Goal: Information Seeking & Learning: Learn about a topic

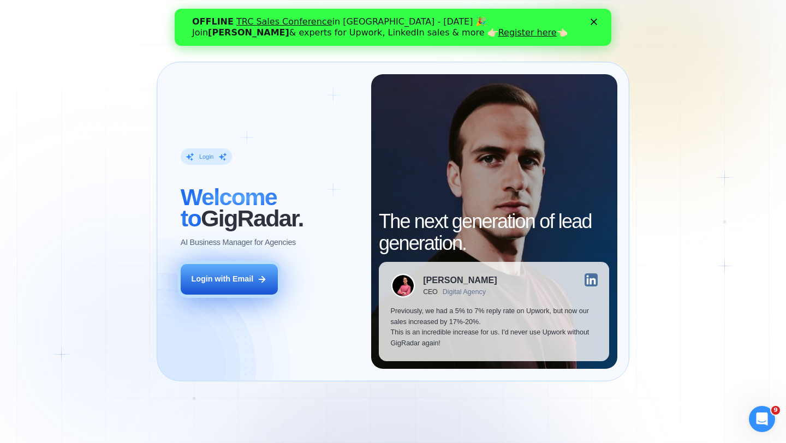
click at [256, 288] on button "Login with Email" at bounding box center [229, 279] width 97 height 31
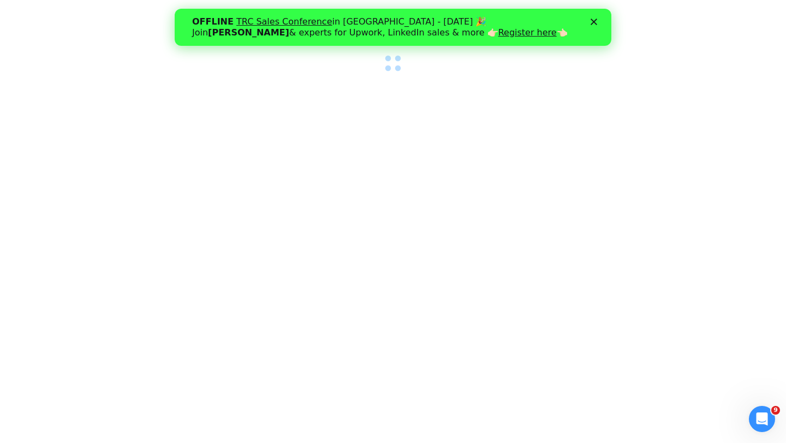
click at [593, 20] on icon "Закрыть" at bounding box center [593, 22] width 7 height 7
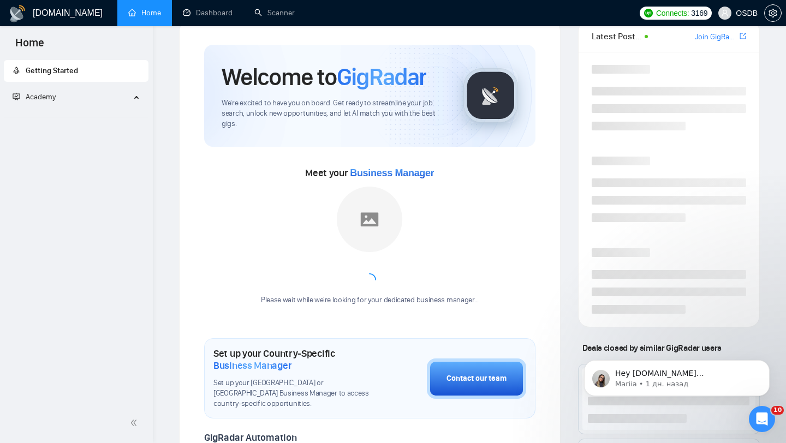
scroll to position [32, 0]
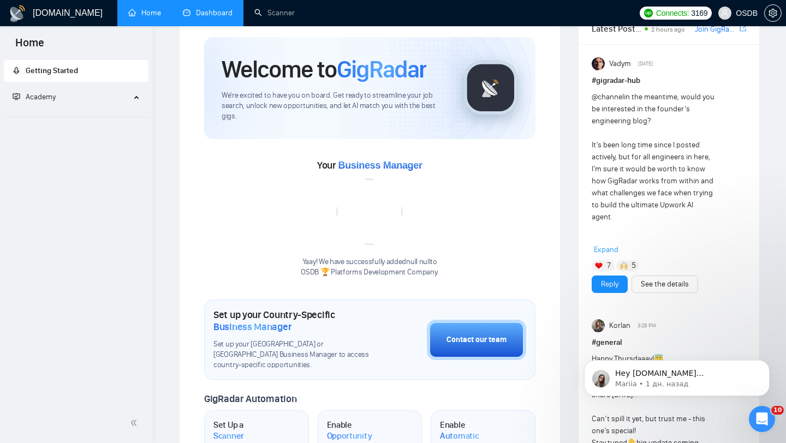
click at [217, 16] on link "Dashboard" at bounding box center [208, 12] width 50 height 9
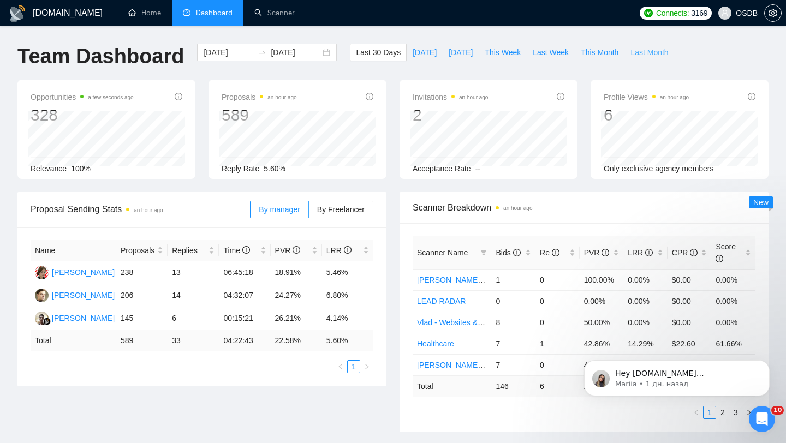
click at [646, 53] on span "Last Month" at bounding box center [649, 52] width 38 height 12
type input "[DATE]"
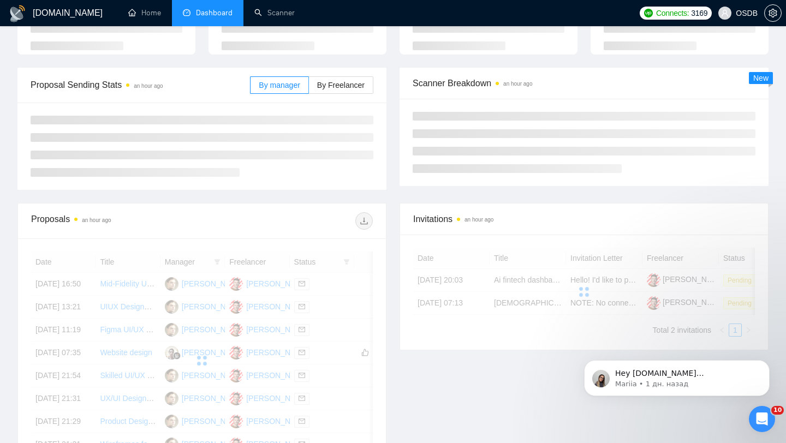
scroll to position [106, 0]
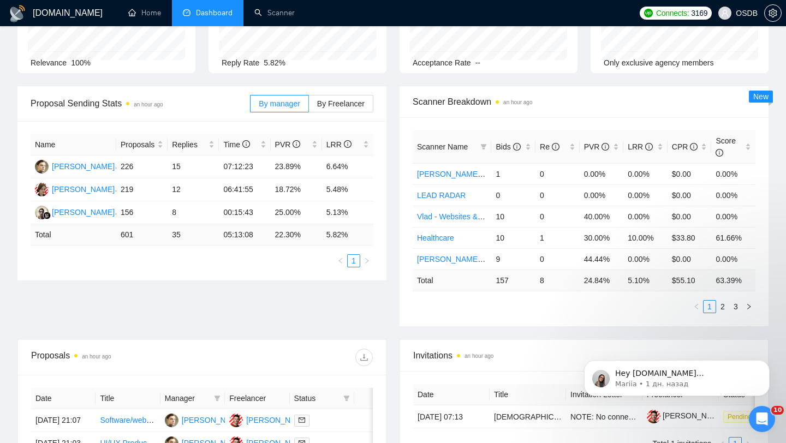
drag, startPoint x: 172, startPoint y: 234, endPoint x: 206, endPoint y: 234, distance: 33.8
click at [183, 234] on td "35" at bounding box center [192, 234] width 51 height 21
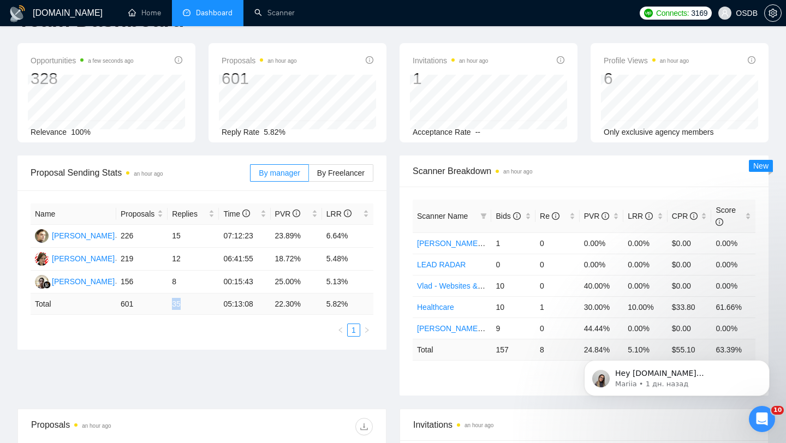
scroll to position [0, 0]
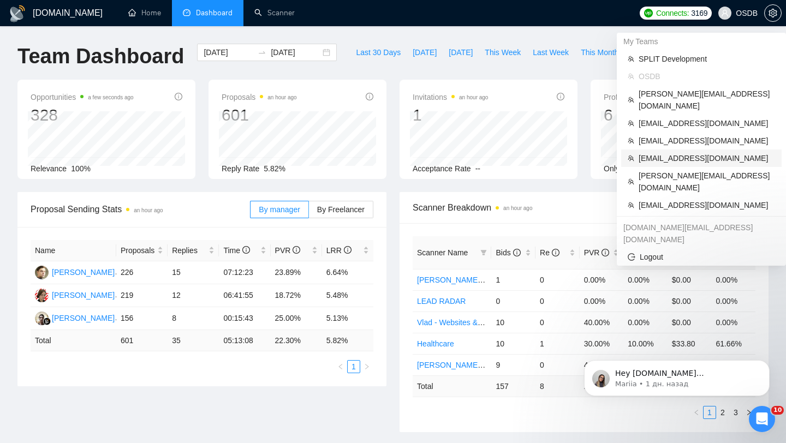
click at [685, 152] on span "[EMAIL_ADDRESS][DOMAIN_NAME]" at bounding box center [706, 158] width 136 height 12
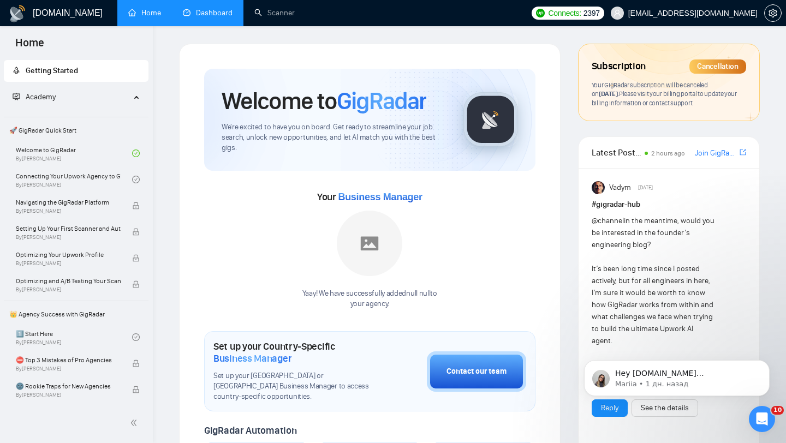
click at [207, 17] on link "Dashboard" at bounding box center [208, 12] width 50 height 9
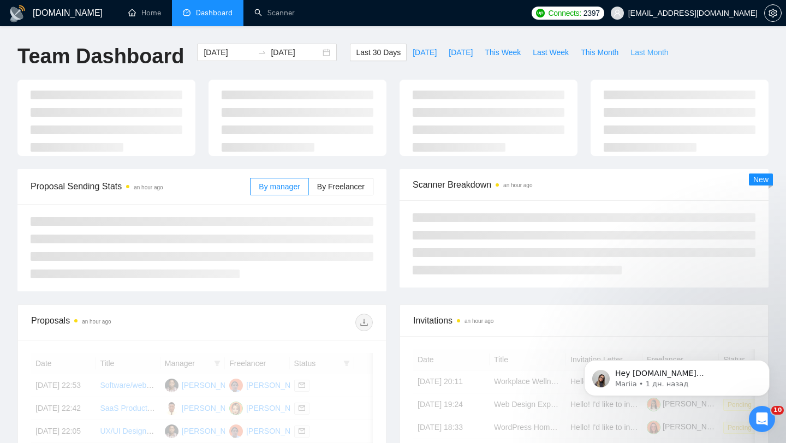
click at [648, 52] on span "Last Month" at bounding box center [649, 52] width 38 height 12
type input "[DATE]"
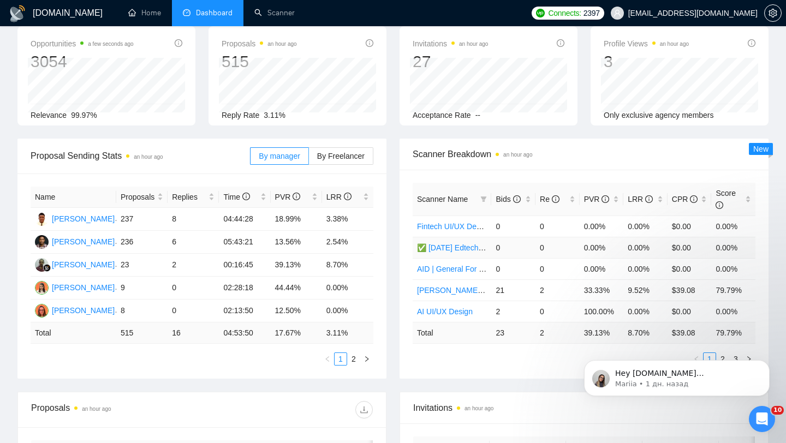
scroll to position [62, 0]
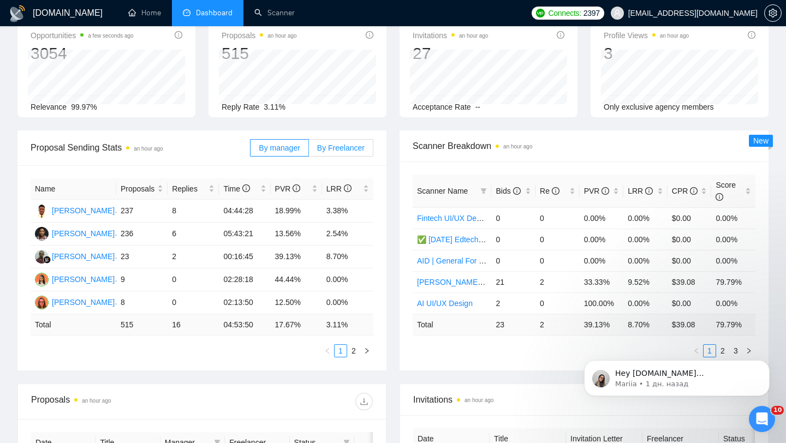
click at [323, 152] on label "By Freelancer" at bounding box center [341, 147] width 64 height 17
click at [309, 151] on input "By Freelancer" at bounding box center [309, 151] width 0 height 0
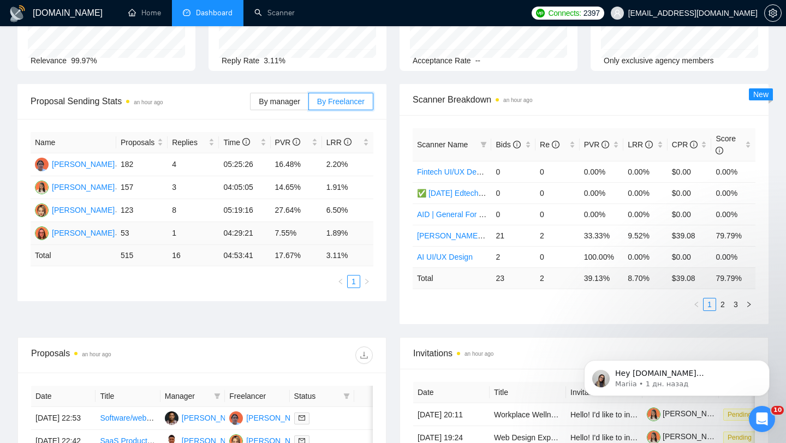
scroll to position [113, 0]
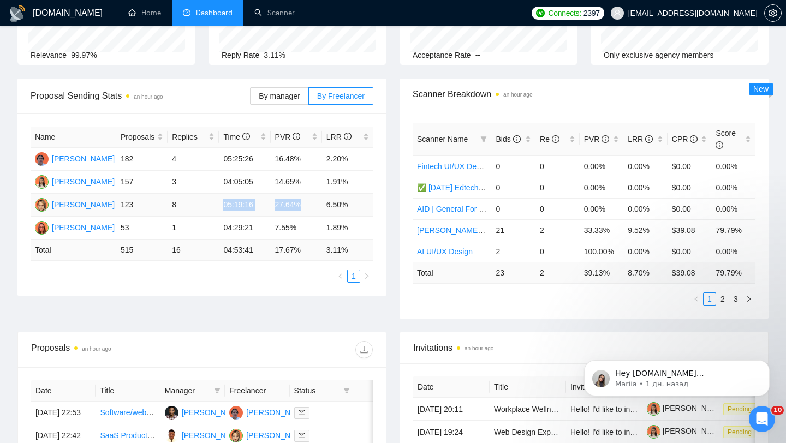
drag, startPoint x: 306, startPoint y: 206, endPoint x: 268, endPoint y: 197, distance: 39.2
click at [268, 198] on tr "[PERSON_NAME] 123 8 05:19:16 27.64% 6.50%" at bounding box center [202, 205] width 343 height 23
drag, startPoint x: 357, startPoint y: 204, endPoint x: 220, endPoint y: 204, distance: 136.9
click at [220, 204] on tr "[PERSON_NAME] 123 8 05:19:16 27.64% 6.50%" at bounding box center [202, 205] width 343 height 23
drag, startPoint x: 349, startPoint y: 228, endPoint x: 139, endPoint y: 219, distance: 210.2
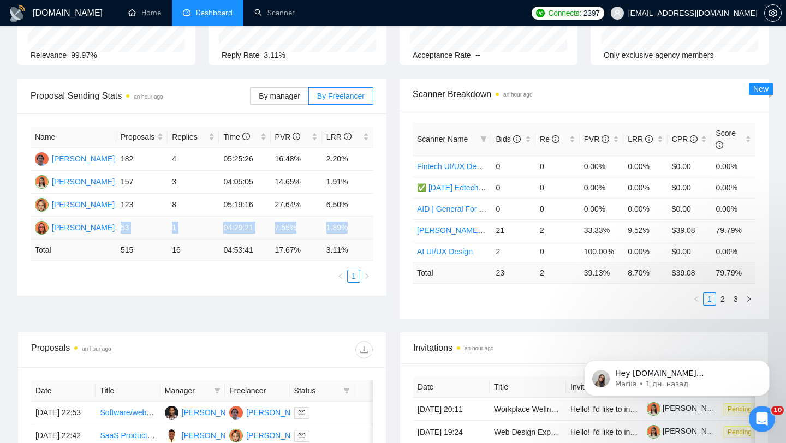
click at [139, 219] on tr "[PERSON_NAME] 53 1 04:29:21 7.55% 1.89%" at bounding box center [202, 228] width 343 height 23
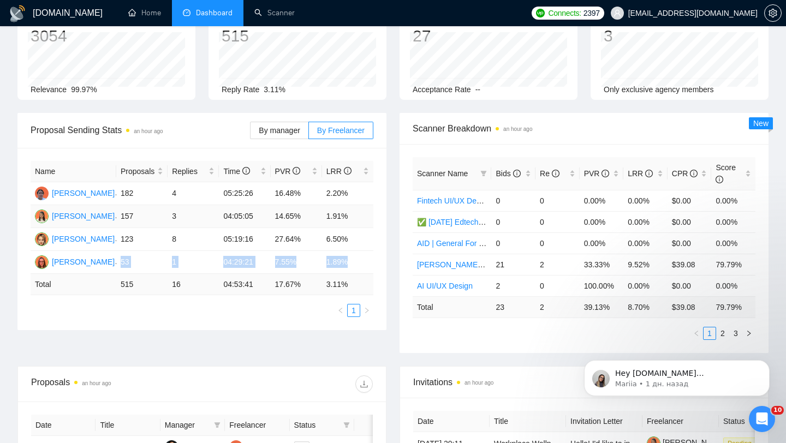
scroll to position [79, 0]
click at [295, 131] on span "By manager" at bounding box center [279, 131] width 41 height 9
click at [250, 134] on input "By manager" at bounding box center [250, 134] width 0 height 0
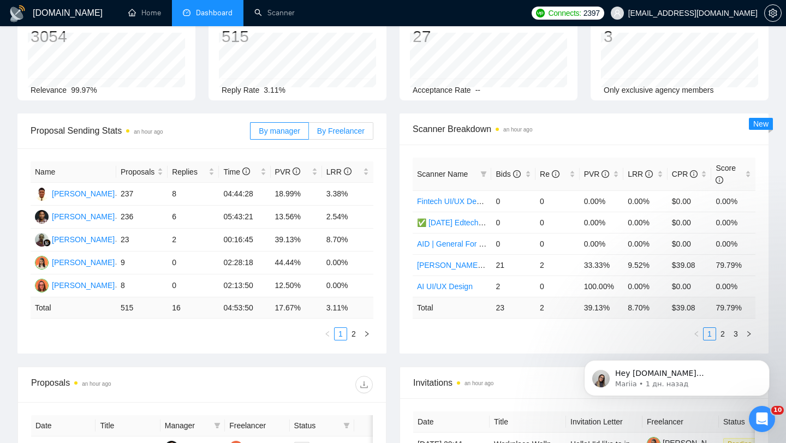
click at [338, 134] on span "By Freelancer" at bounding box center [340, 131] width 47 height 9
click at [309, 134] on input "By Freelancer" at bounding box center [309, 134] width 0 height 0
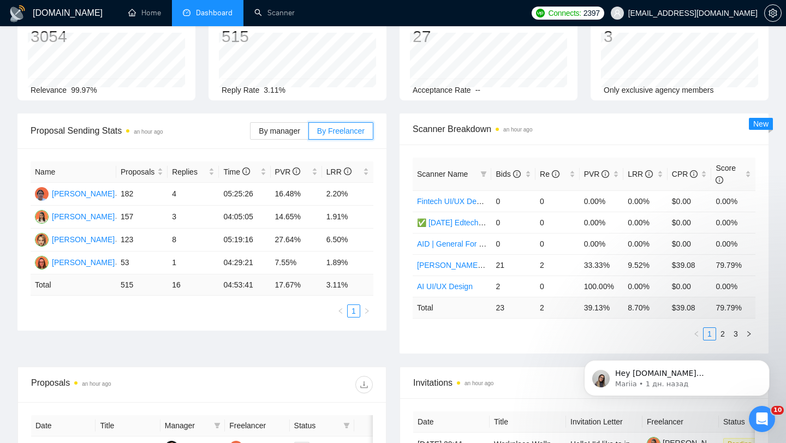
scroll to position [0, 0]
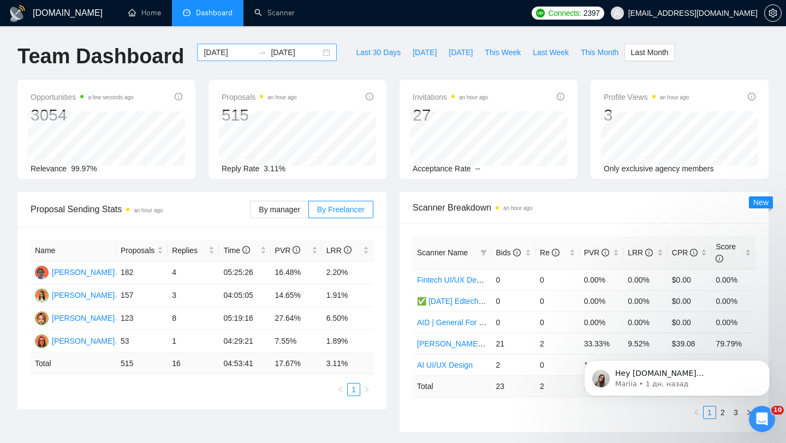
click at [314, 55] on div "[DATE] [DATE]" at bounding box center [267, 52] width 140 height 17
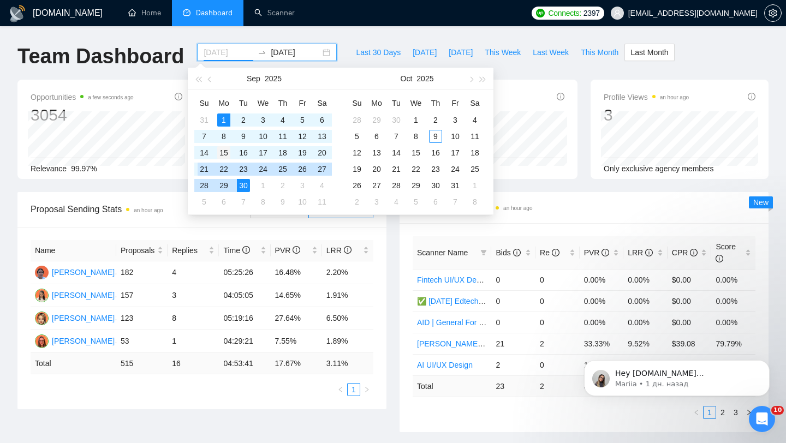
type input "[DATE]"
click at [225, 148] on div "15" at bounding box center [223, 152] width 13 height 13
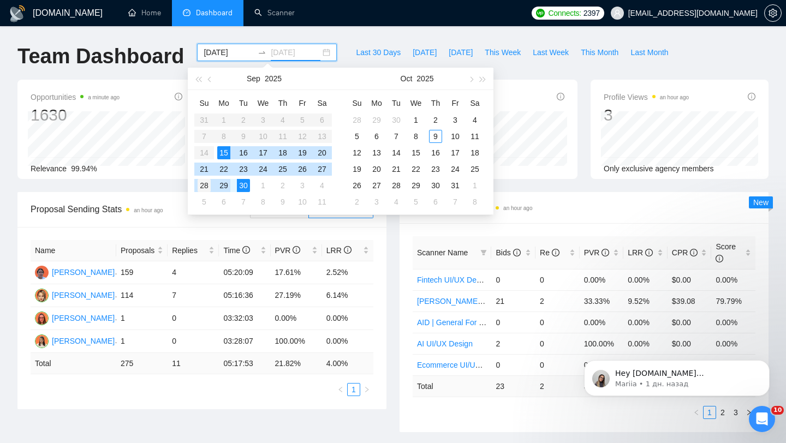
type input "[DATE]"
click at [207, 187] on div "28" at bounding box center [204, 185] width 13 height 13
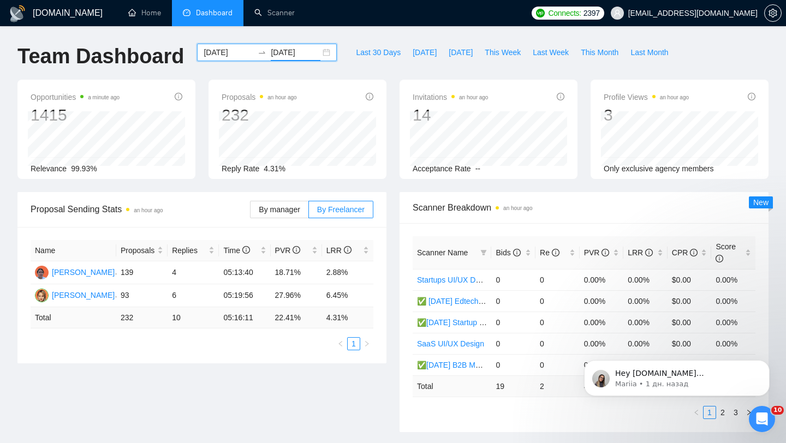
click at [314, 49] on div "[DATE] [DATE]" at bounding box center [267, 52] width 140 height 17
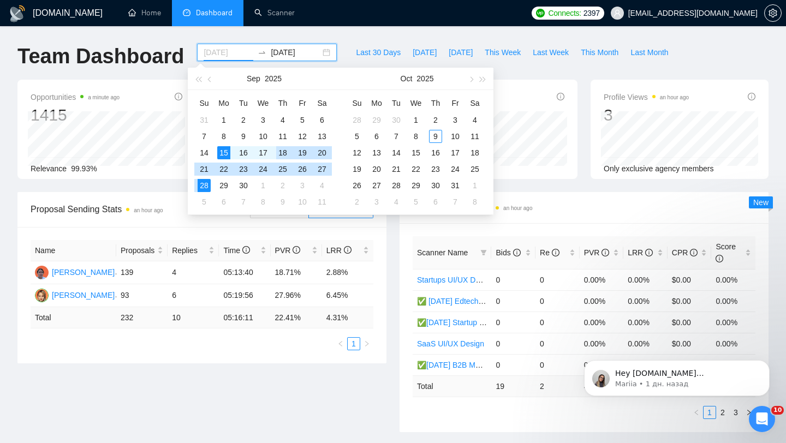
type input "[DATE]"
click at [223, 152] on div "15" at bounding box center [223, 152] width 13 height 13
type input "[DATE]"
click at [245, 184] on div "30" at bounding box center [243, 185] width 13 height 13
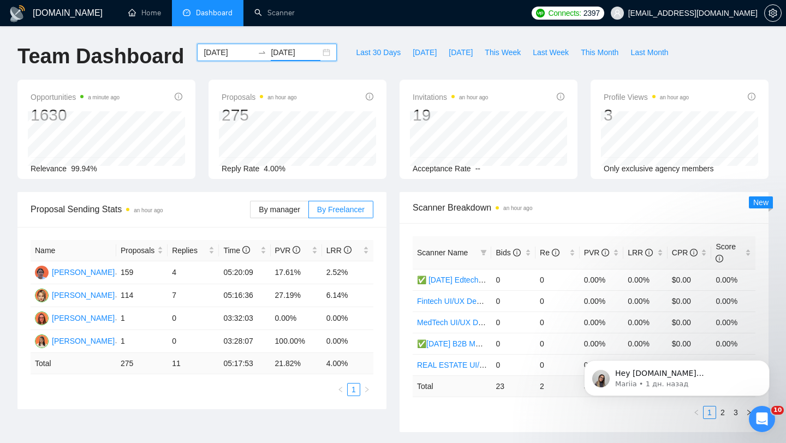
click at [319, 52] on div "[DATE] [DATE]" at bounding box center [267, 52] width 140 height 17
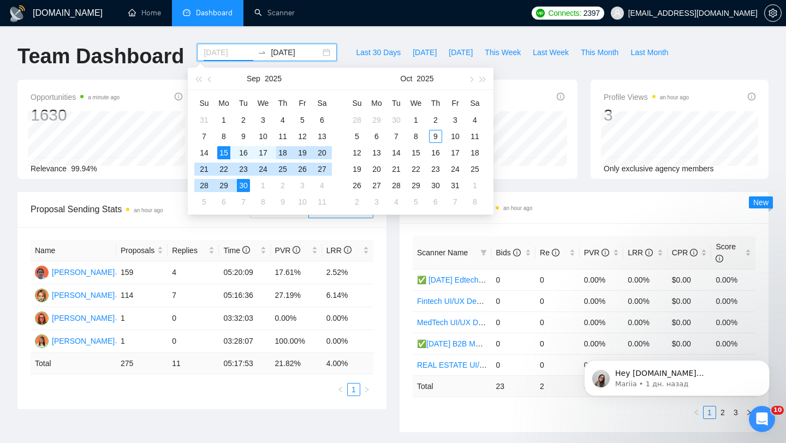
type input "[DATE]"
click at [225, 149] on div "15" at bounding box center [223, 152] width 13 height 13
type input "[DATE]"
click at [432, 137] on div "9" at bounding box center [435, 136] width 13 height 13
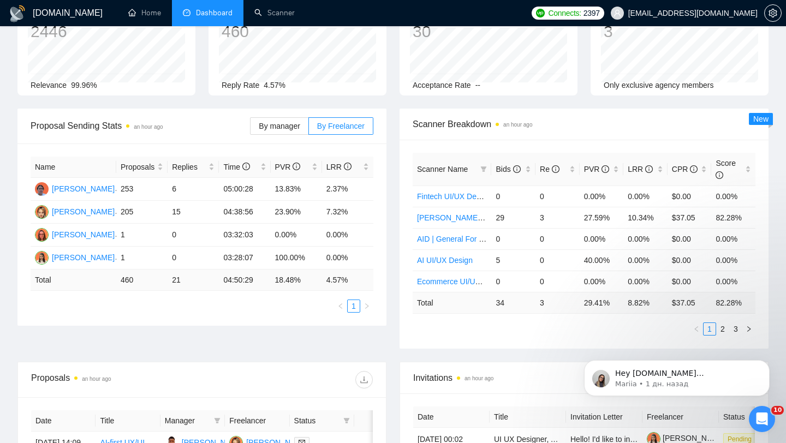
scroll to position [99, 0]
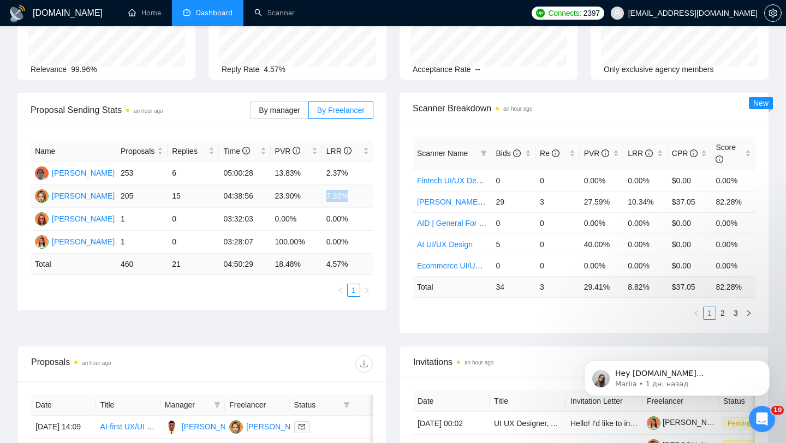
drag, startPoint x: 362, startPoint y: 195, endPoint x: 318, endPoint y: 195, distance: 44.2
click at [318, 195] on tr "[PERSON_NAME] 205 15 04:38:56 23.90% 7.32%" at bounding box center [202, 196] width 343 height 23
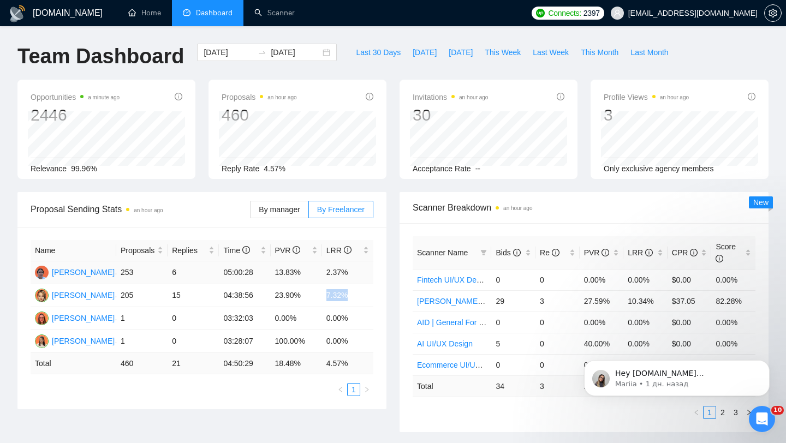
scroll to position [14, 0]
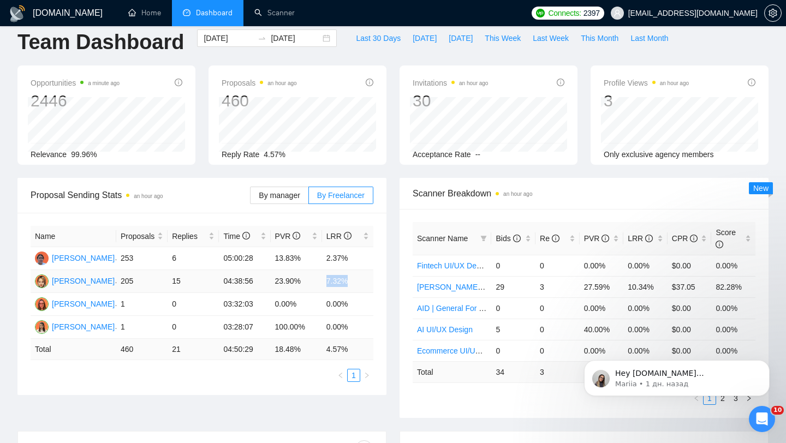
click at [338, 280] on td "7.32%" at bounding box center [347, 281] width 51 height 23
drag, startPoint x: 363, startPoint y: 282, endPoint x: 120, endPoint y: 282, distance: 243.3
click at [120, 282] on tr "[PERSON_NAME] 205 15 04:38:56 23.90% 7.32%" at bounding box center [202, 281] width 343 height 23
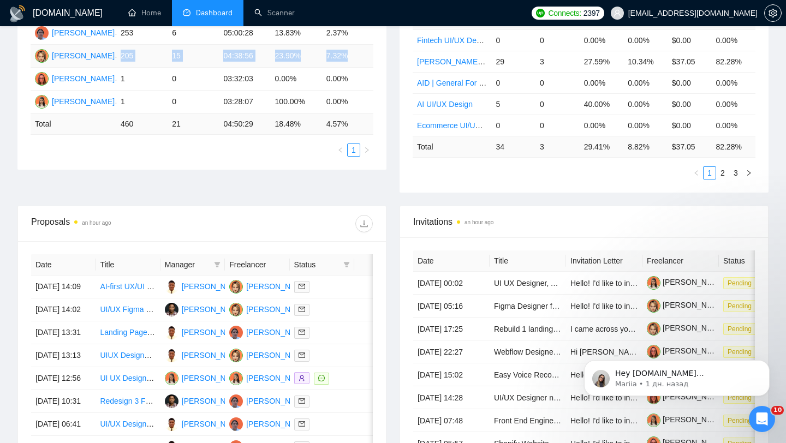
scroll to position [273, 0]
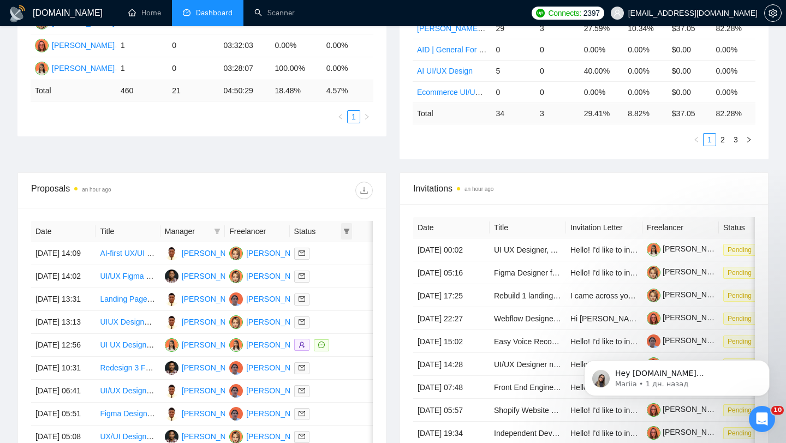
click at [350, 230] on span at bounding box center [346, 231] width 11 height 16
click at [324, 256] on span "Chat" at bounding box center [319, 252] width 52 height 12
checkbox input "true"
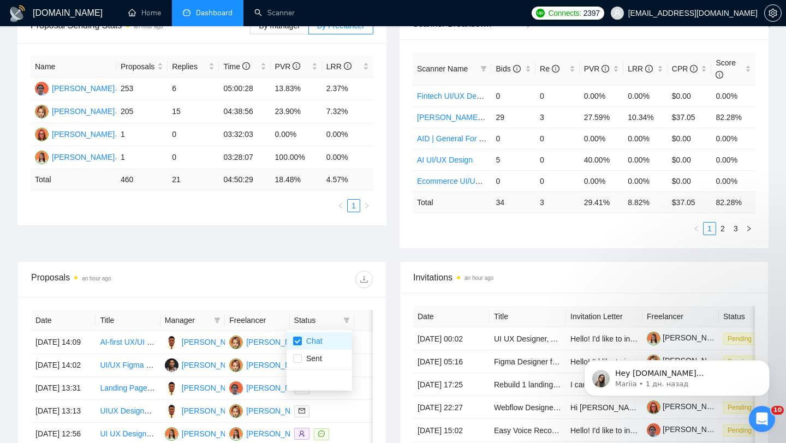
scroll to position [179, 0]
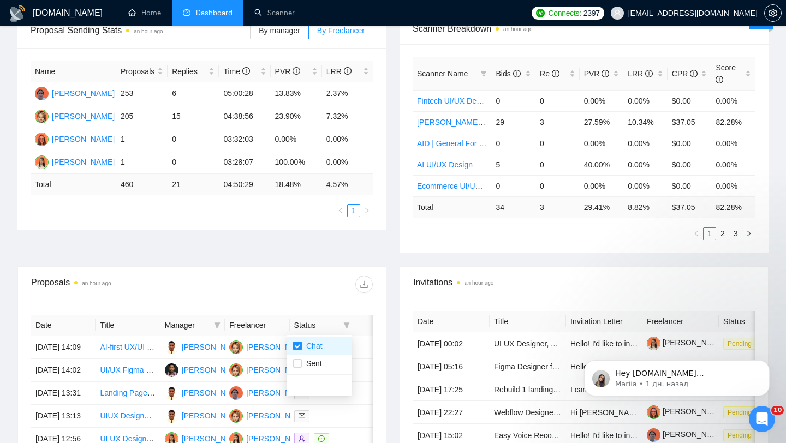
click at [304, 243] on div "Proposal Sending Stats an hour ago By manager By Freelancer Name Proposals Repl…" at bounding box center [393, 139] width 764 height 253
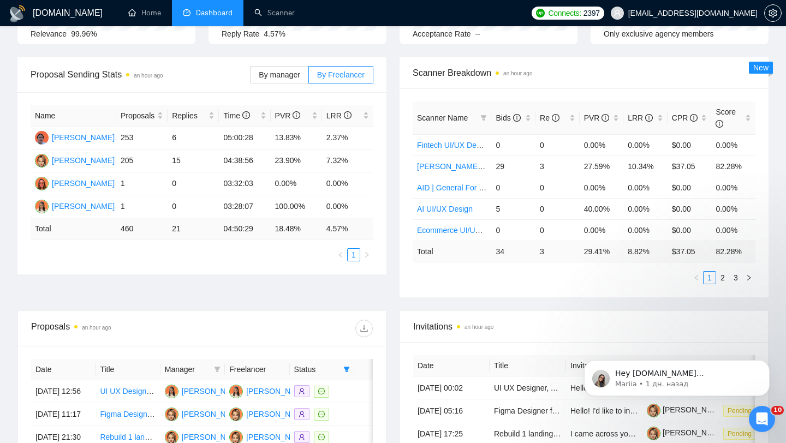
scroll to position [130, 0]
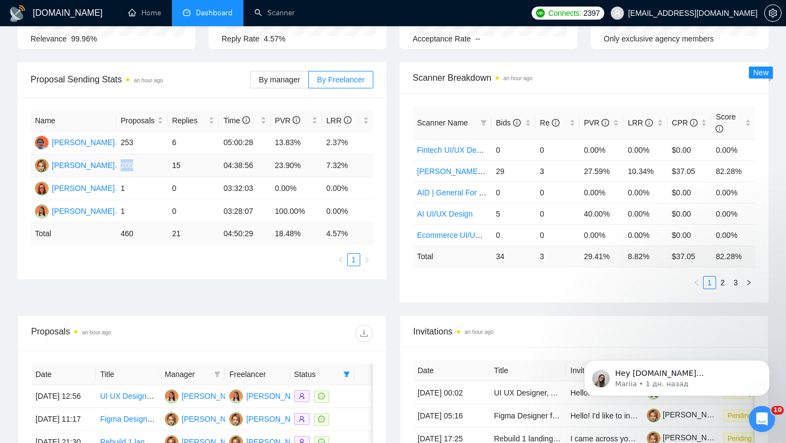
drag, startPoint x: 121, startPoint y: 165, endPoint x: 139, endPoint y: 165, distance: 18.0
click at [139, 165] on td "205" at bounding box center [141, 165] width 51 height 23
drag, startPoint x: 165, startPoint y: 161, endPoint x: 198, endPoint y: 161, distance: 32.7
click at [199, 161] on tr "[PERSON_NAME] 205 15 04:38:56 23.90% 7.32%" at bounding box center [202, 165] width 343 height 23
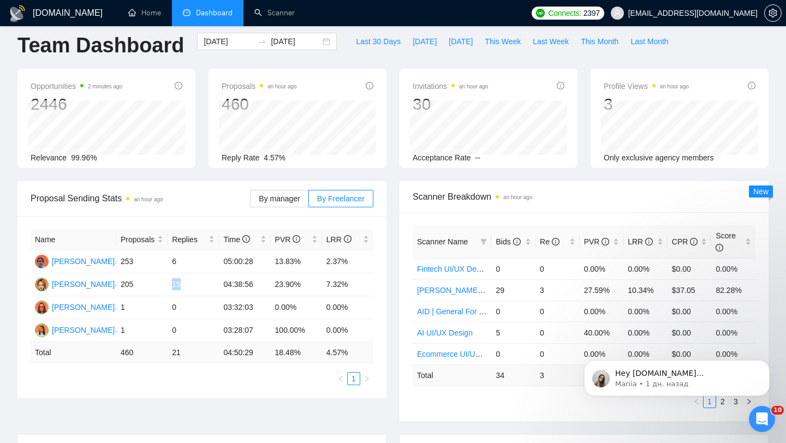
scroll to position [3, 0]
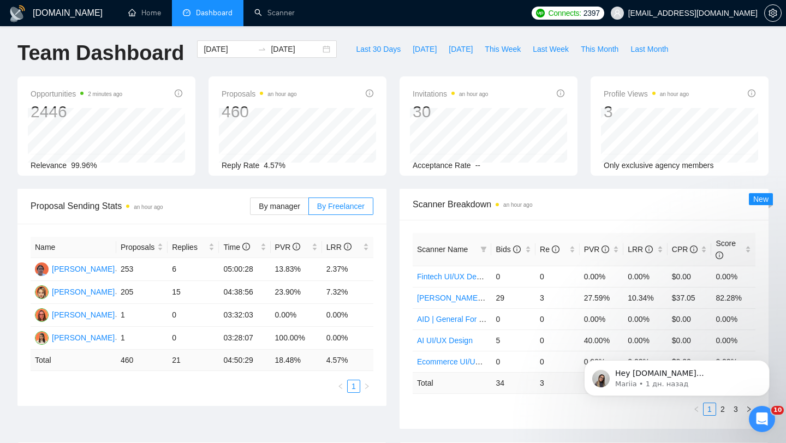
click at [333, 51] on div "[DATE] [DATE]" at bounding box center [266, 58] width 153 height 36
click at [315, 45] on div "[DATE] [DATE]" at bounding box center [267, 48] width 140 height 17
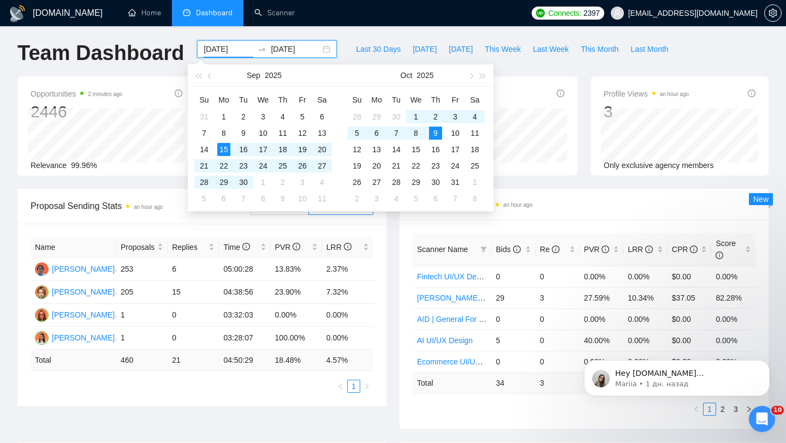
click at [325, 49] on div "[DATE] [DATE]" at bounding box center [267, 48] width 140 height 17
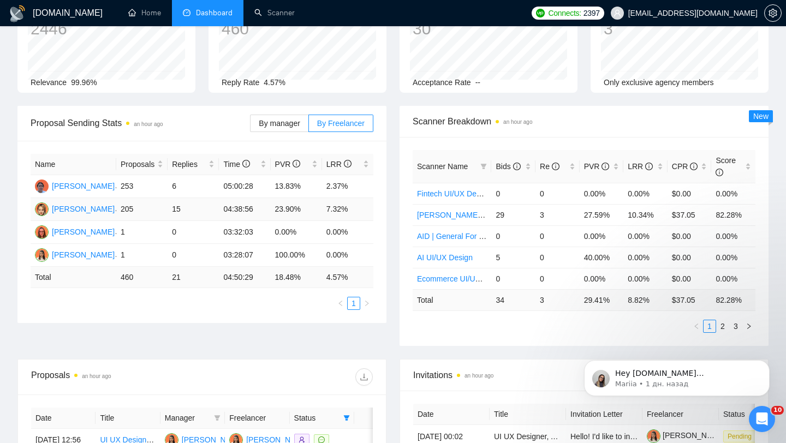
scroll to position [0, 0]
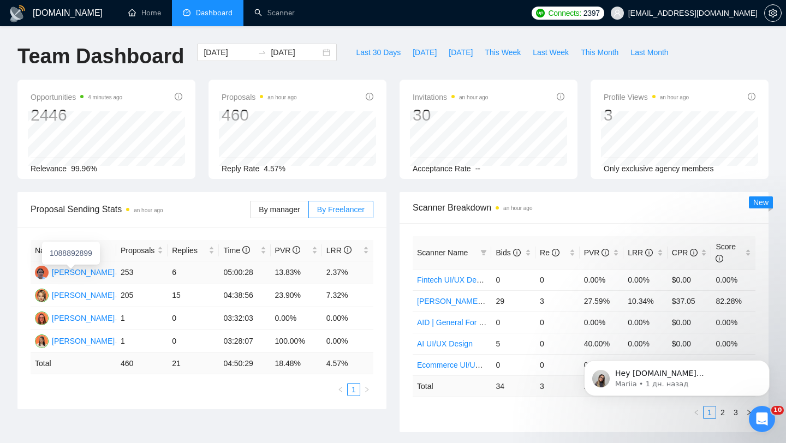
click at [72, 270] on div "[PERSON_NAME]" at bounding box center [83, 272] width 63 height 12
